Goal: Use online tool/utility: Utilize a website feature to perform a specific function

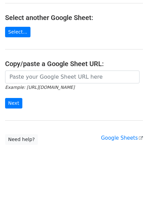
scroll to position [117, 0]
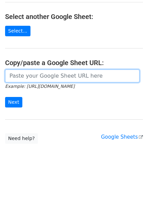
click at [44, 74] on input "url" at bounding box center [72, 75] width 134 height 13
paste input "[URL][DOMAIN_NAME]"
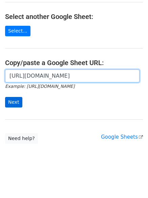
scroll to position [0, 147]
type input "[URL][DOMAIN_NAME]"
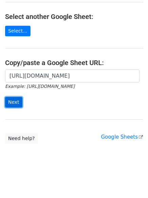
click at [15, 99] on input "Next" at bounding box center [13, 102] width 17 height 10
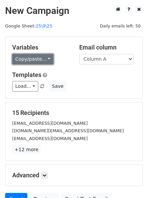
click at [28, 57] on link "Copy/paste..." at bounding box center [32, 59] width 41 height 10
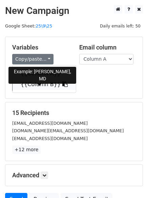
click at [34, 83] on link "{{Column B}}" at bounding box center [44, 84] width 63 height 11
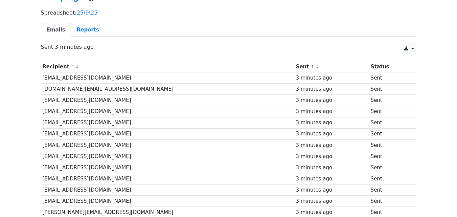
scroll to position [57, 0]
